Goal: Information Seeking & Learning: Learn about a topic

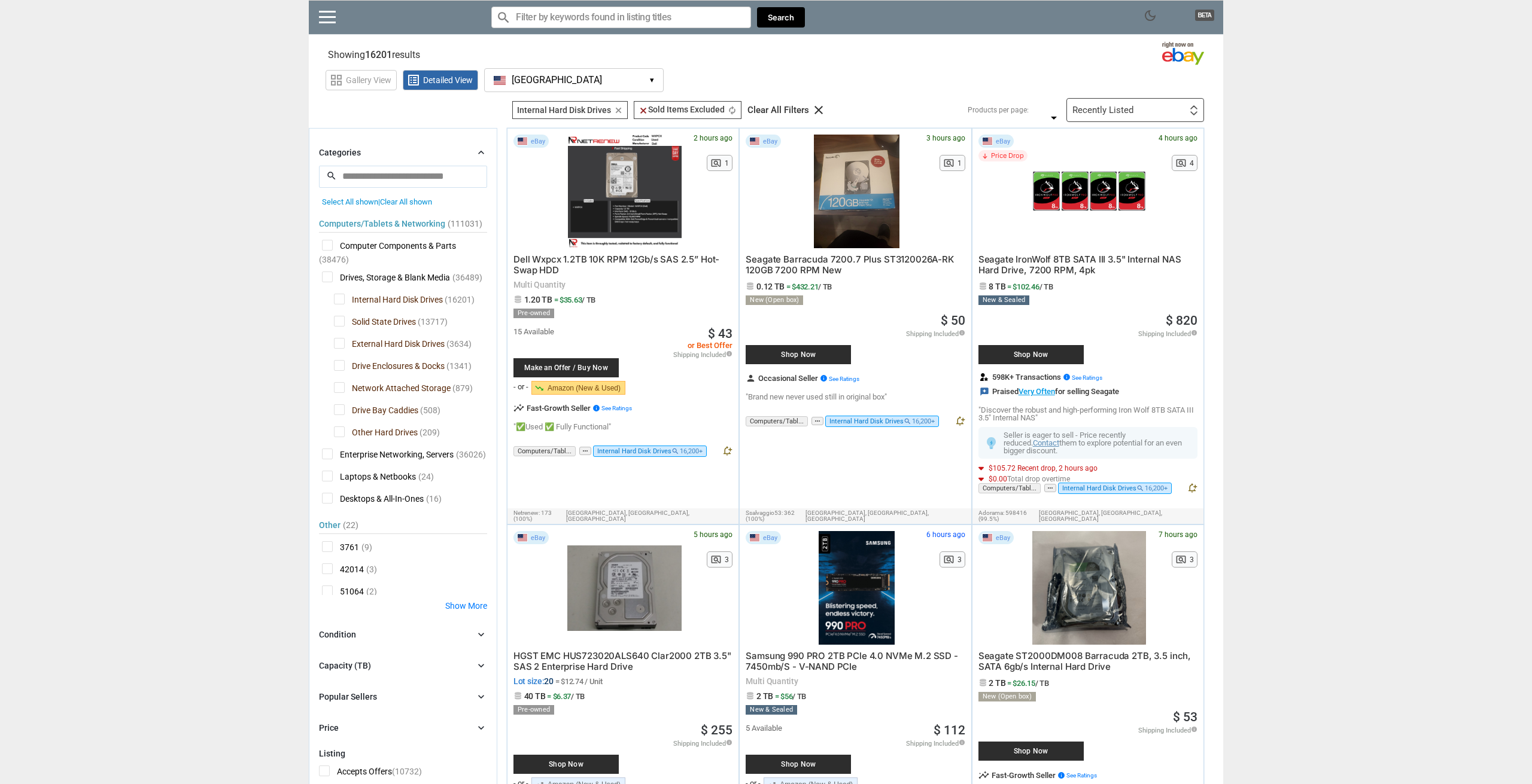
click at [1187, 108] on div "Recently Listed First or Last Chance to Buy Recently Listed Selling Rapidly Now…" at bounding box center [1135, 110] width 138 height 24
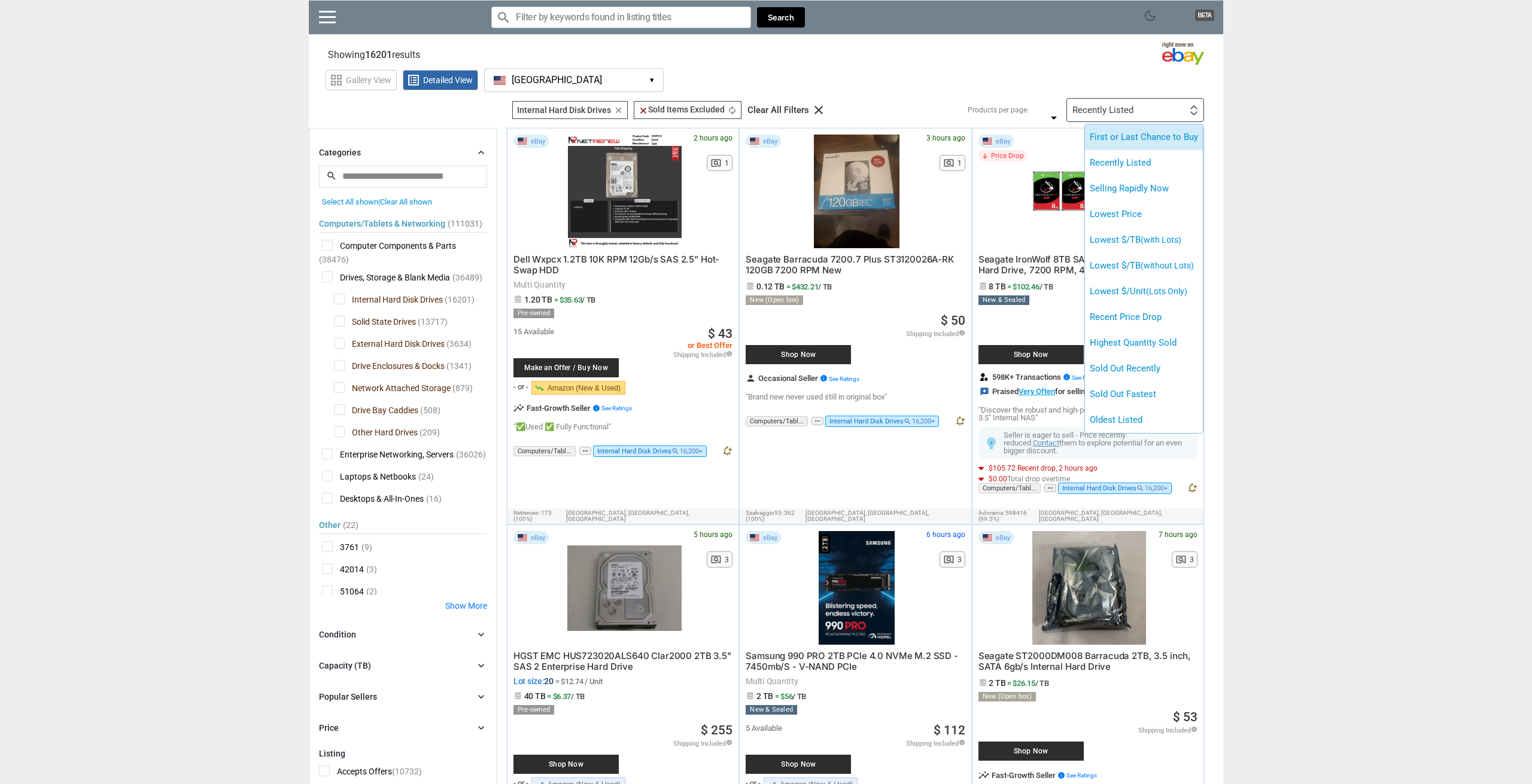
click at [1150, 143] on li "First or Last Chance to Buy" at bounding box center [1144, 138] width 118 height 26
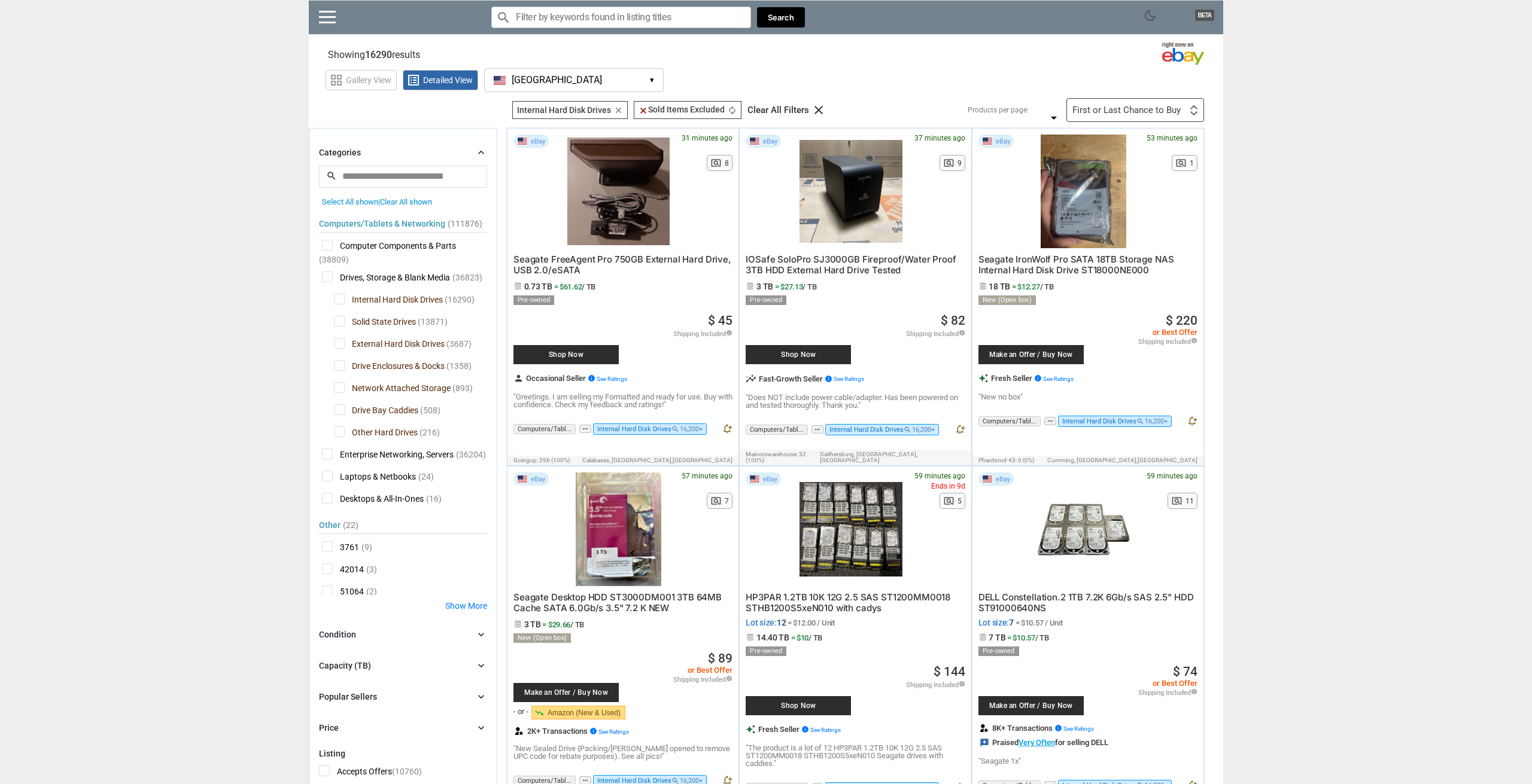
click at [1137, 104] on div "First or Last Chance to Buy First or Last Chance to Buy Recently Listed Selling…" at bounding box center [1135, 110] width 138 height 24
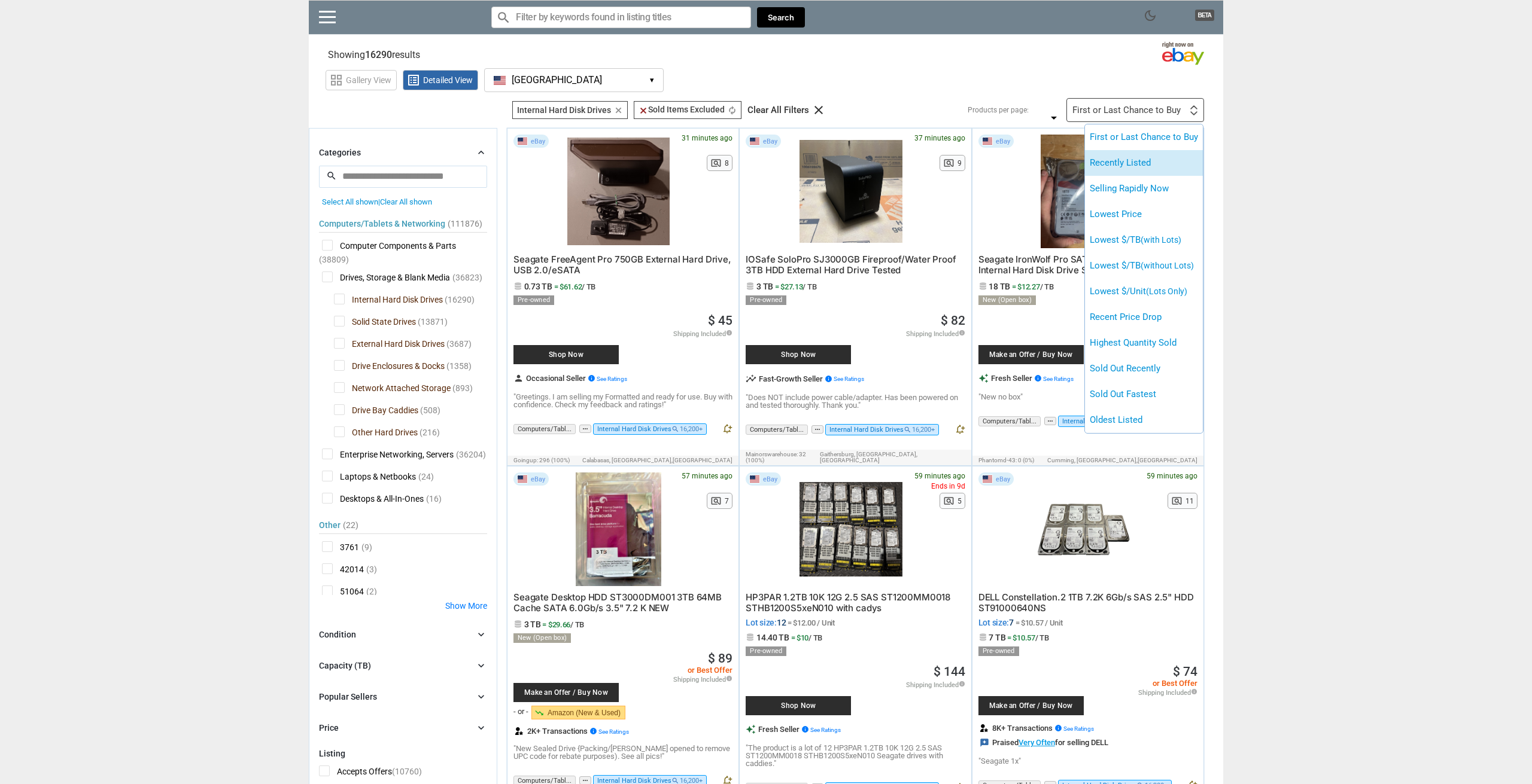
click at [1128, 156] on li "Recently Listed" at bounding box center [1144, 163] width 118 height 26
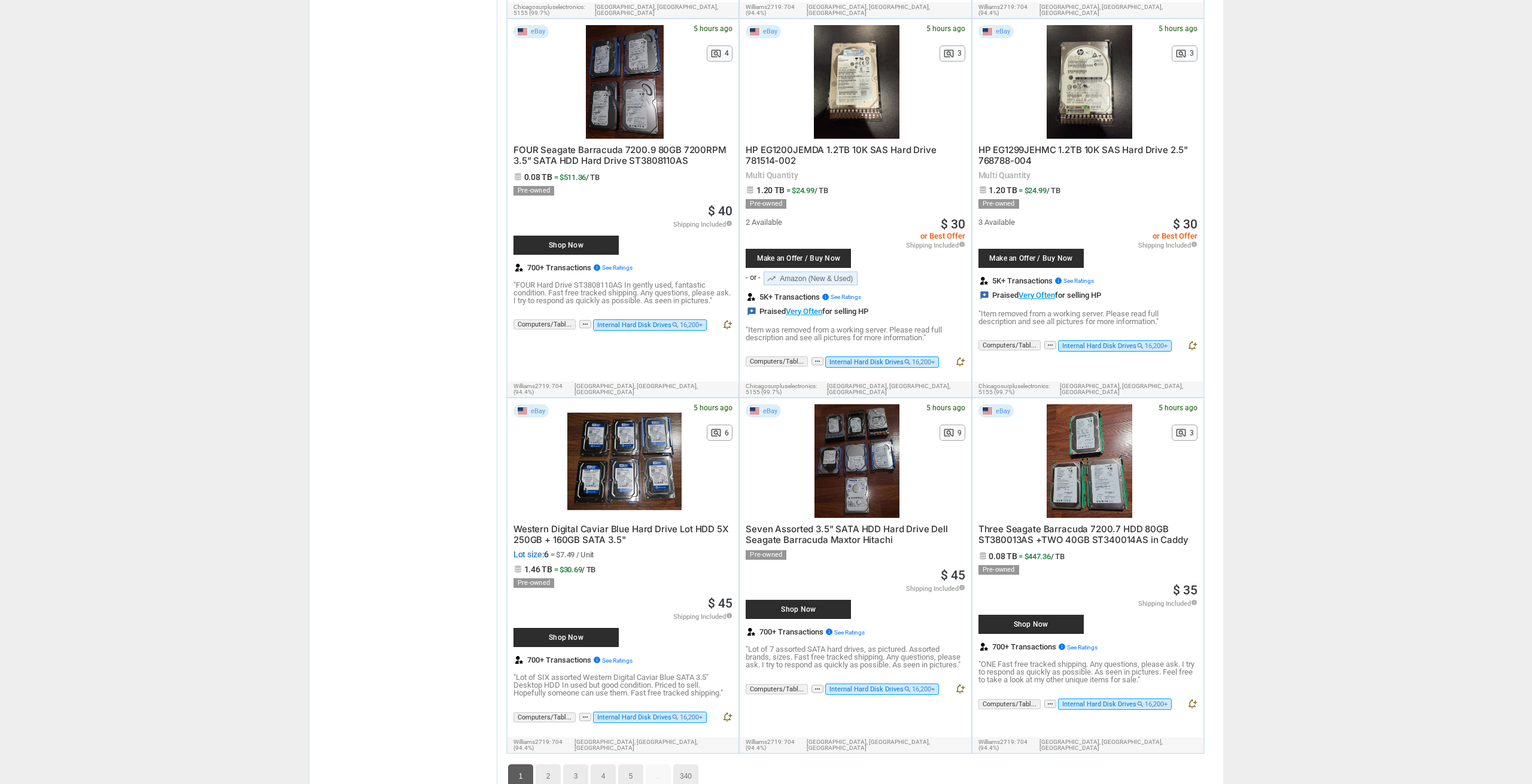
scroll to position [5365, 0]
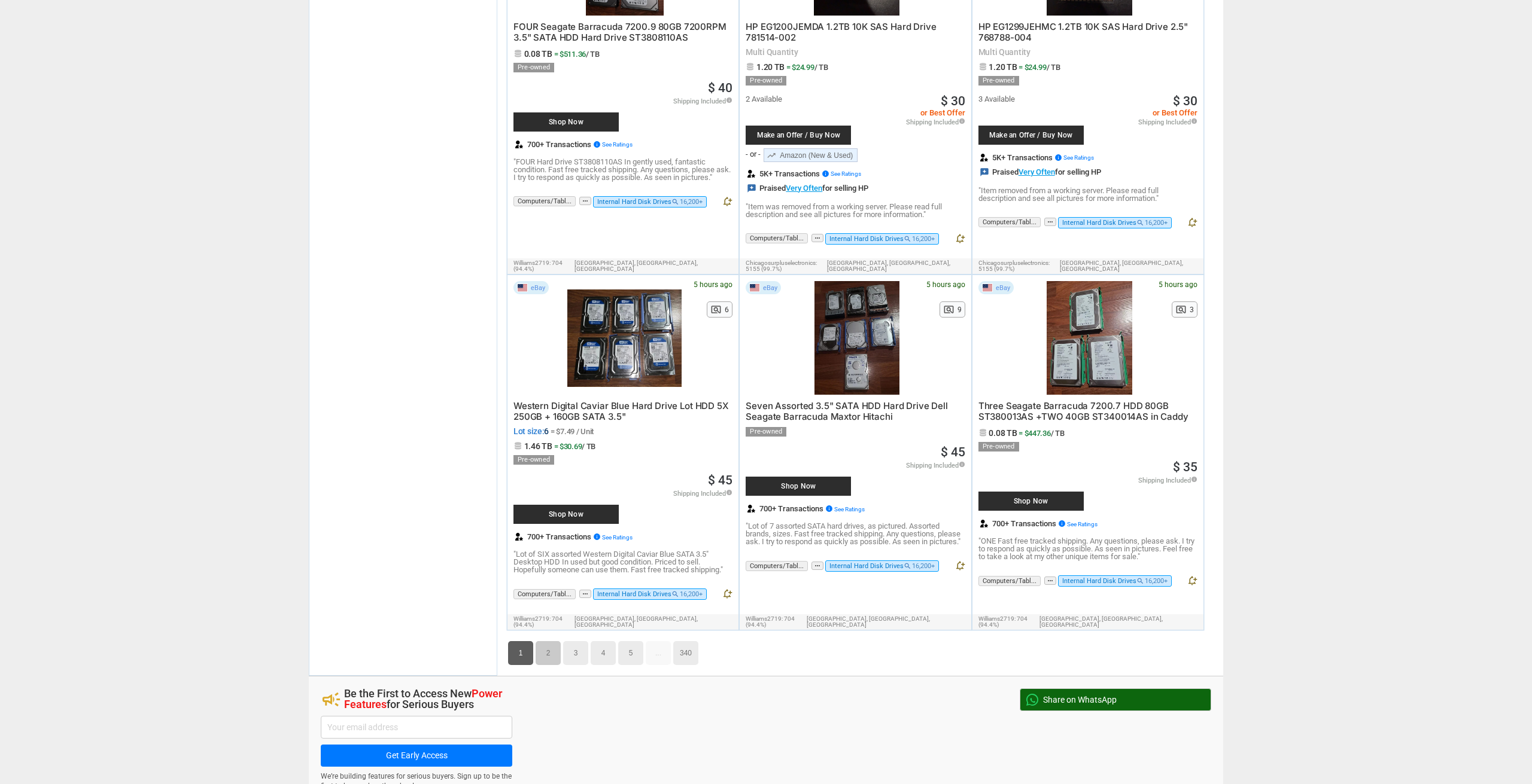
click at [549, 641] on link "2" at bounding box center [548, 653] width 25 height 24
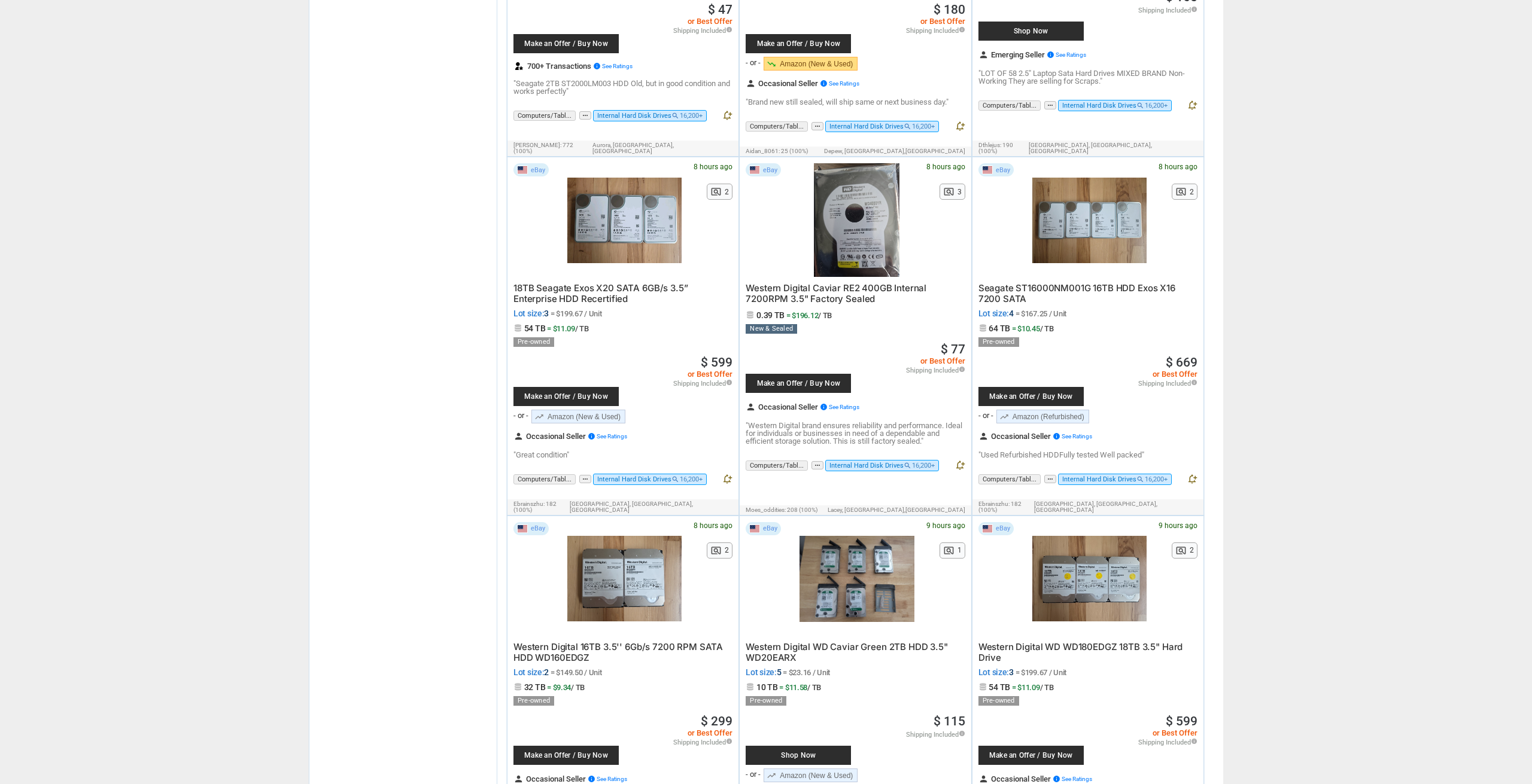
scroll to position [3261, 0]
